Goal: Task Accomplishment & Management: Use online tool/utility

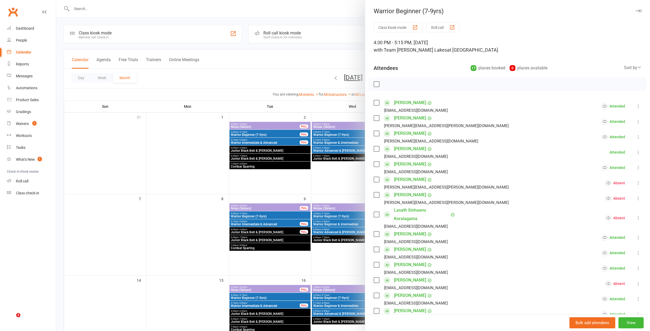
click at [228, 100] on div at bounding box center [352, 165] width 593 height 331
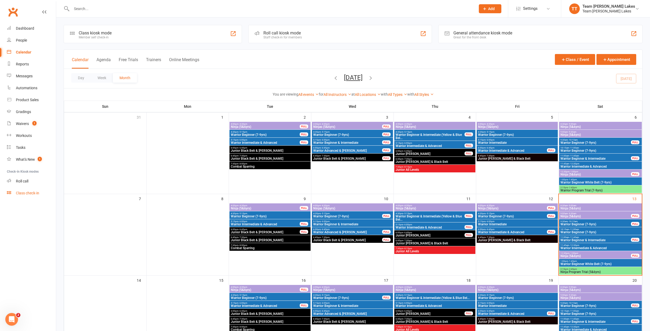
click at [24, 187] on link "Class check-in" at bounding box center [31, 193] width 49 height 12
click at [26, 183] on link "Roll call" at bounding box center [31, 181] width 49 height 12
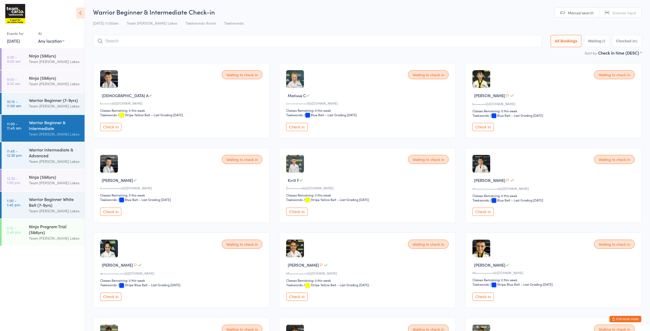
click at [635, 320] on button "Exit kiosk mode" at bounding box center [625, 319] width 32 height 6
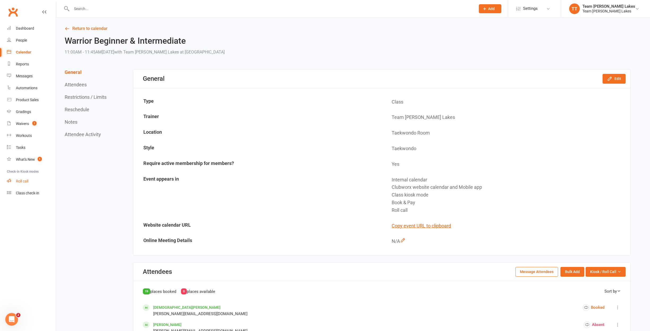
click at [18, 184] on link "Roll call" at bounding box center [31, 181] width 49 height 12
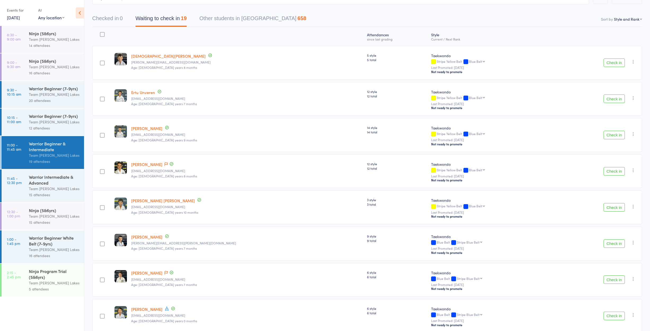
scroll to position [42, 0]
click at [617, 100] on button "Check in" at bounding box center [613, 99] width 21 height 8
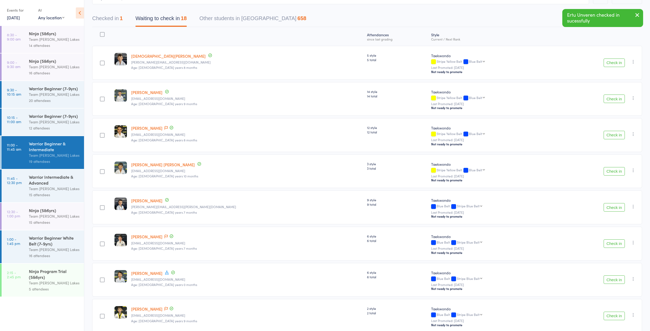
click at [617, 100] on button "Check in" at bounding box center [613, 99] width 21 height 8
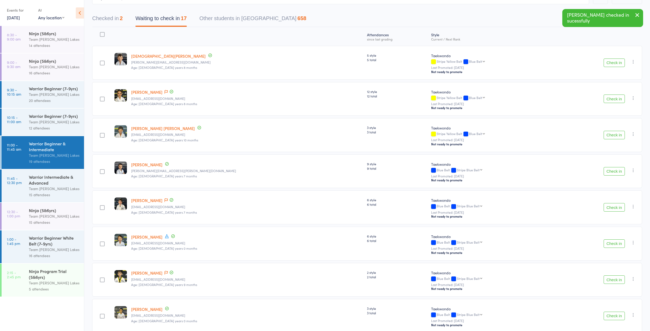
click at [617, 100] on button "Check in" at bounding box center [613, 99] width 21 height 8
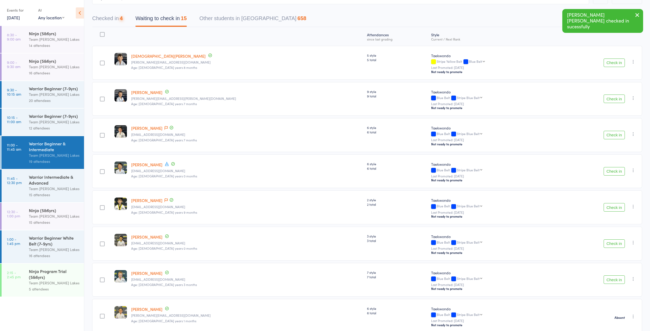
click at [617, 100] on button "Check in" at bounding box center [613, 99] width 21 height 8
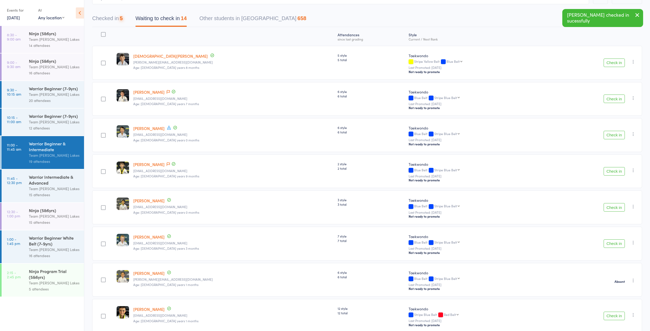
click at [617, 100] on button "Check in" at bounding box center [613, 99] width 21 height 8
click at [616, 100] on button "Check in" at bounding box center [613, 99] width 21 height 8
click at [617, 100] on button "Check in" at bounding box center [613, 99] width 21 height 8
click at [616, 137] on button "Check in" at bounding box center [613, 135] width 21 height 8
click at [615, 171] on button "Check in" at bounding box center [613, 171] width 21 height 8
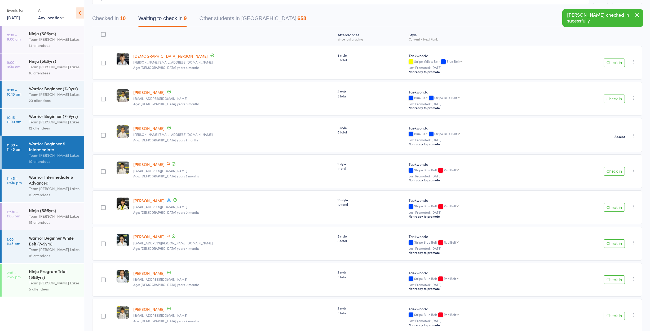
click at [615, 171] on button "Check in" at bounding box center [613, 171] width 21 height 8
click at [614, 205] on button "Check in" at bounding box center [613, 207] width 21 height 8
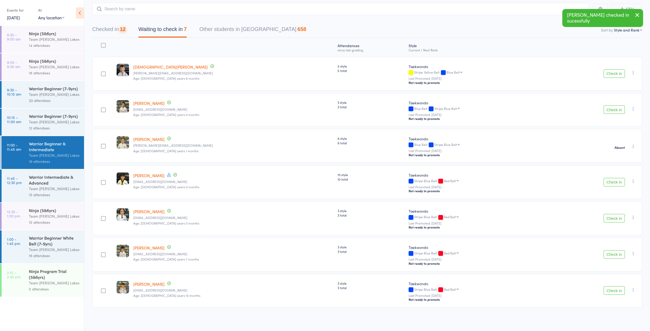
scroll to position [32, 0]
drag, startPoint x: 613, startPoint y: 291, endPoint x: 613, endPoint y: 287, distance: 4.2
click at [613, 290] on button "Check in" at bounding box center [613, 290] width 21 height 8
click at [615, 248] on div "Check in Check in Promote Send message Add Note Add Task Add Flag Remove Mark a…" at bounding box center [593, 255] width 97 height 34
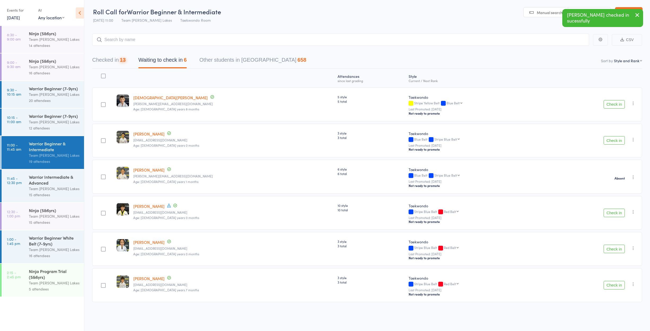
scroll to position [3, 0]
click at [614, 281] on button "Check in" at bounding box center [613, 285] width 21 height 8
click at [106, 74] on div at bounding box center [103, 76] width 5 height 5
click at [102, 74] on input "checkbox" at bounding box center [102, 74] width 0 height 0
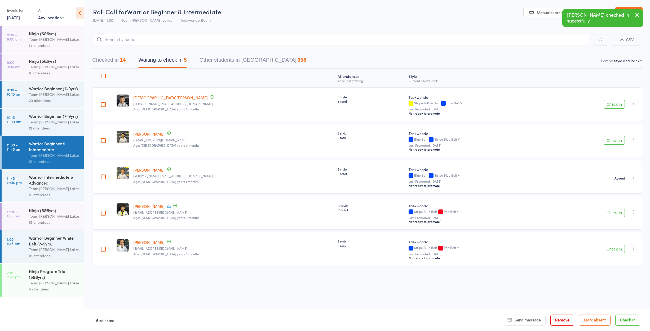
click at [595, 321] on button "Mark absent" at bounding box center [595, 320] width 32 height 11
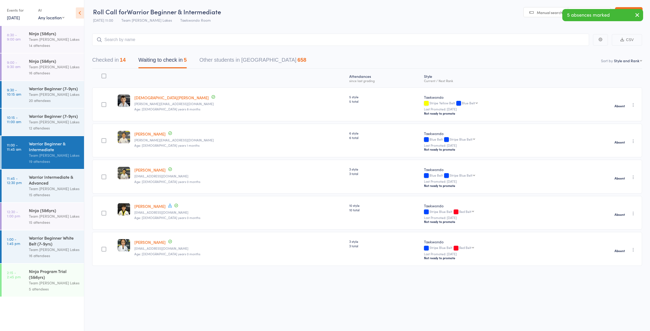
click at [60, 122] on div "Team [PERSON_NAME] Lakes" at bounding box center [54, 122] width 51 height 6
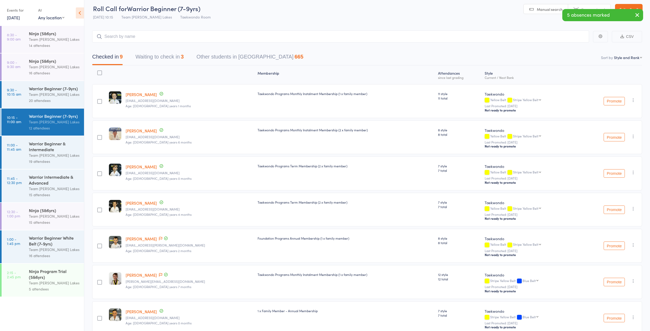
click at [150, 54] on button "Waiting to check in 3" at bounding box center [159, 58] width 48 height 14
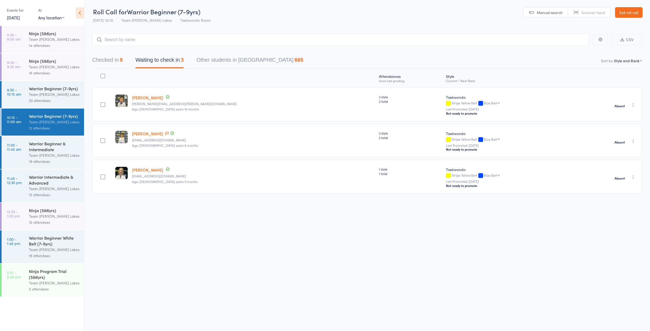
drag, startPoint x: 106, startPoint y: 71, endPoint x: 113, endPoint y: 76, distance: 8.1
click at [105, 74] on div at bounding box center [102, 76] width 5 height 5
click at [101, 74] on input "checkbox" at bounding box center [101, 74] width 0 height 0
click at [623, 319] on button "Check in" at bounding box center [627, 320] width 25 height 11
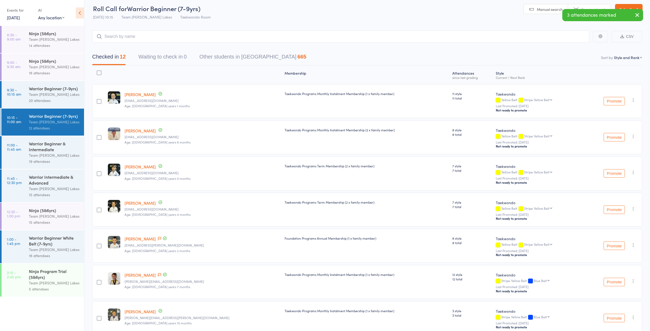
click at [59, 154] on div "Team [PERSON_NAME] Lakes" at bounding box center [54, 155] width 51 height 6
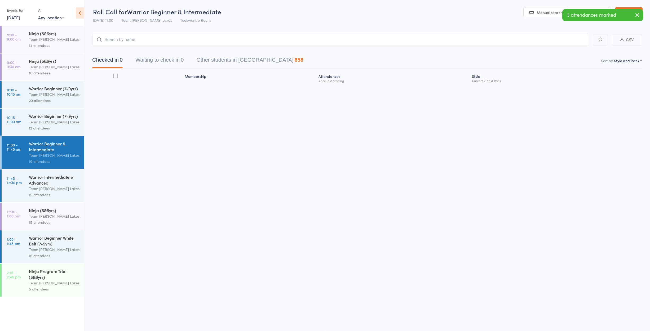
click at [57, 180] on div "Warrior Intermediate & Advanced" at bounding box center [54, 180] width 51 height 12
